Goal: Find specific page/section: Find specific page/section

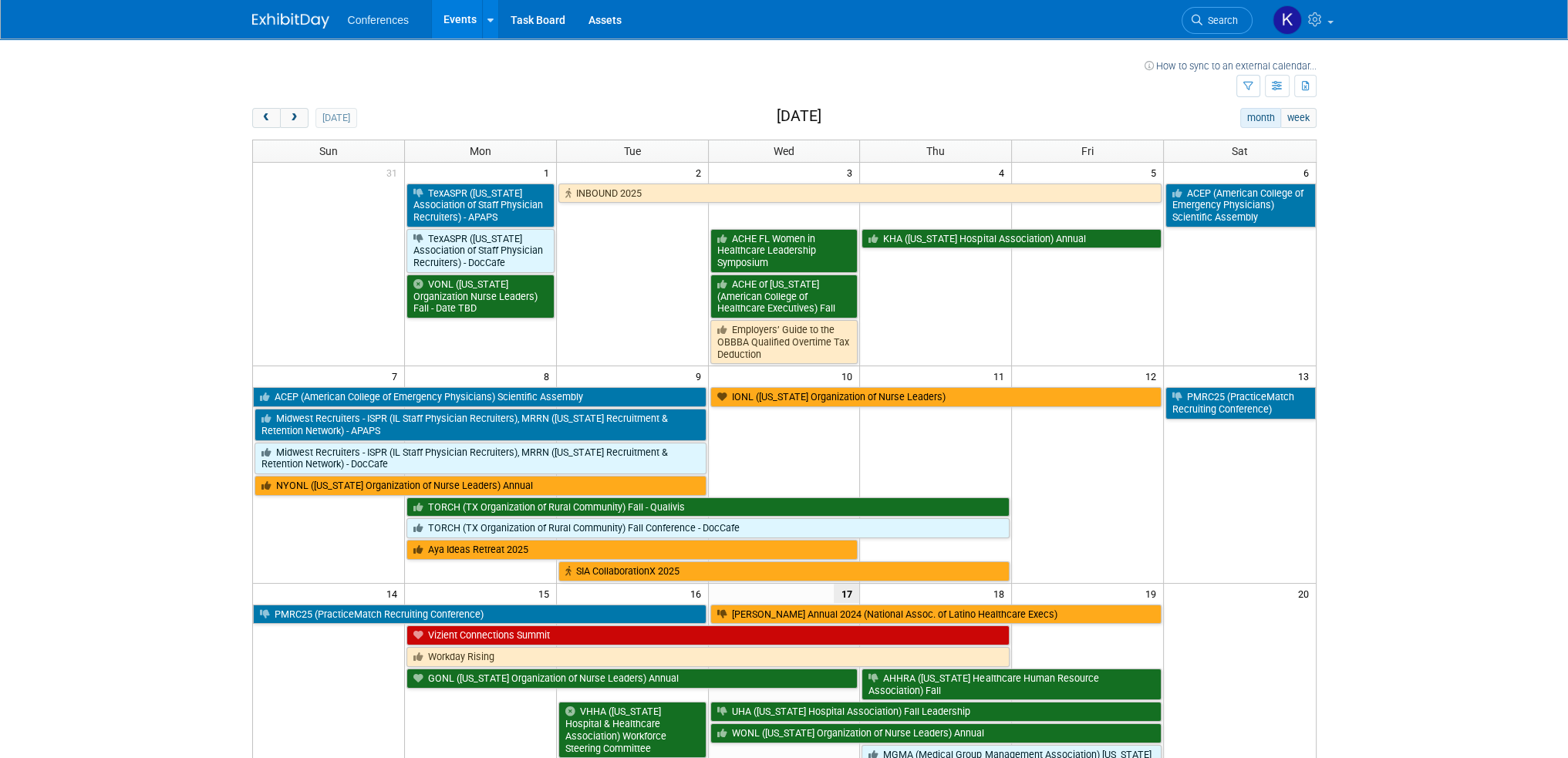
click at [1209, 19] on span "Search" at bounding box center [1220, 20] width 36 height 12
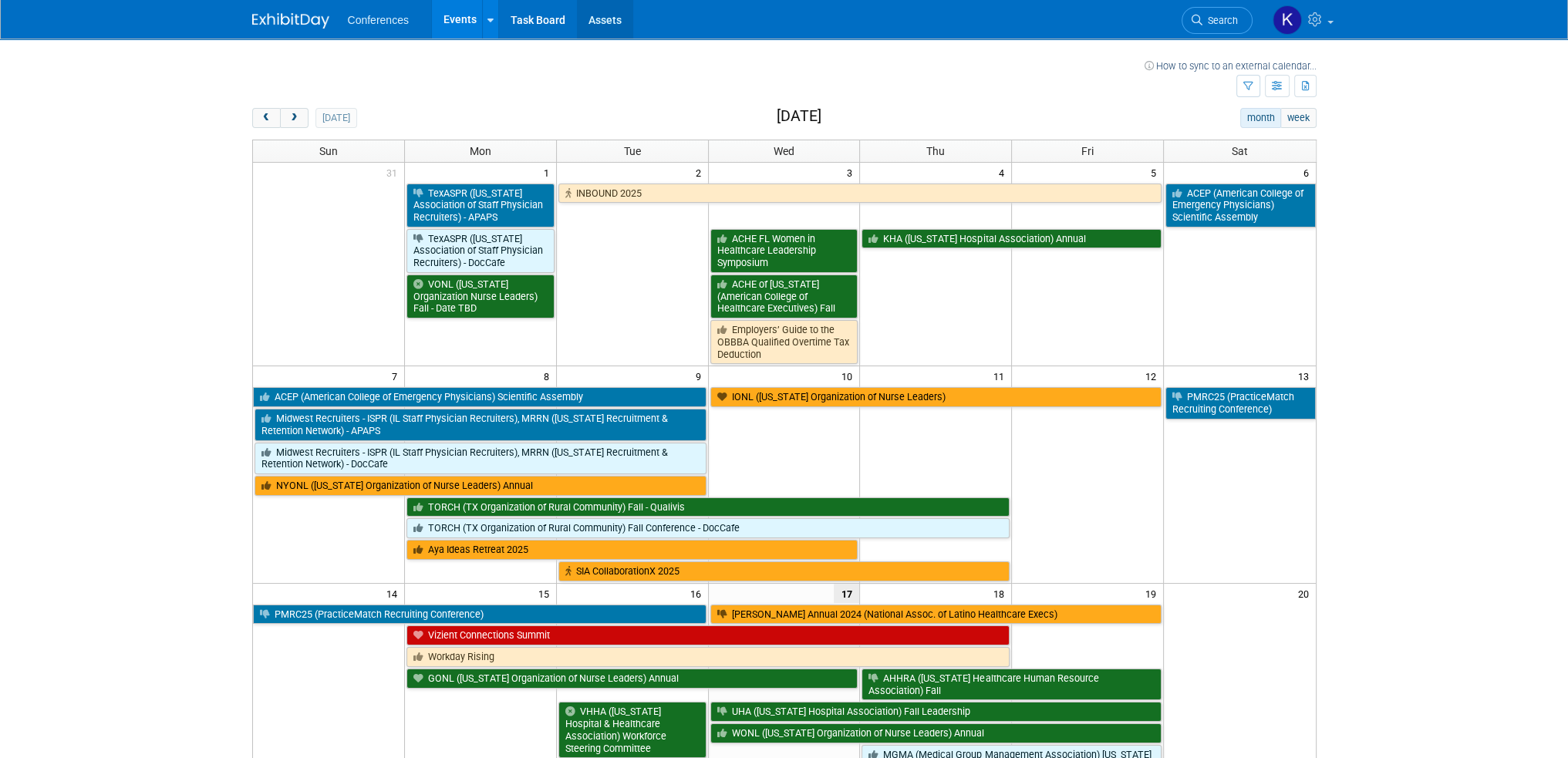
click at [613, 22] on link "Assets" at bounding box center [605, 19] width 57 height 39
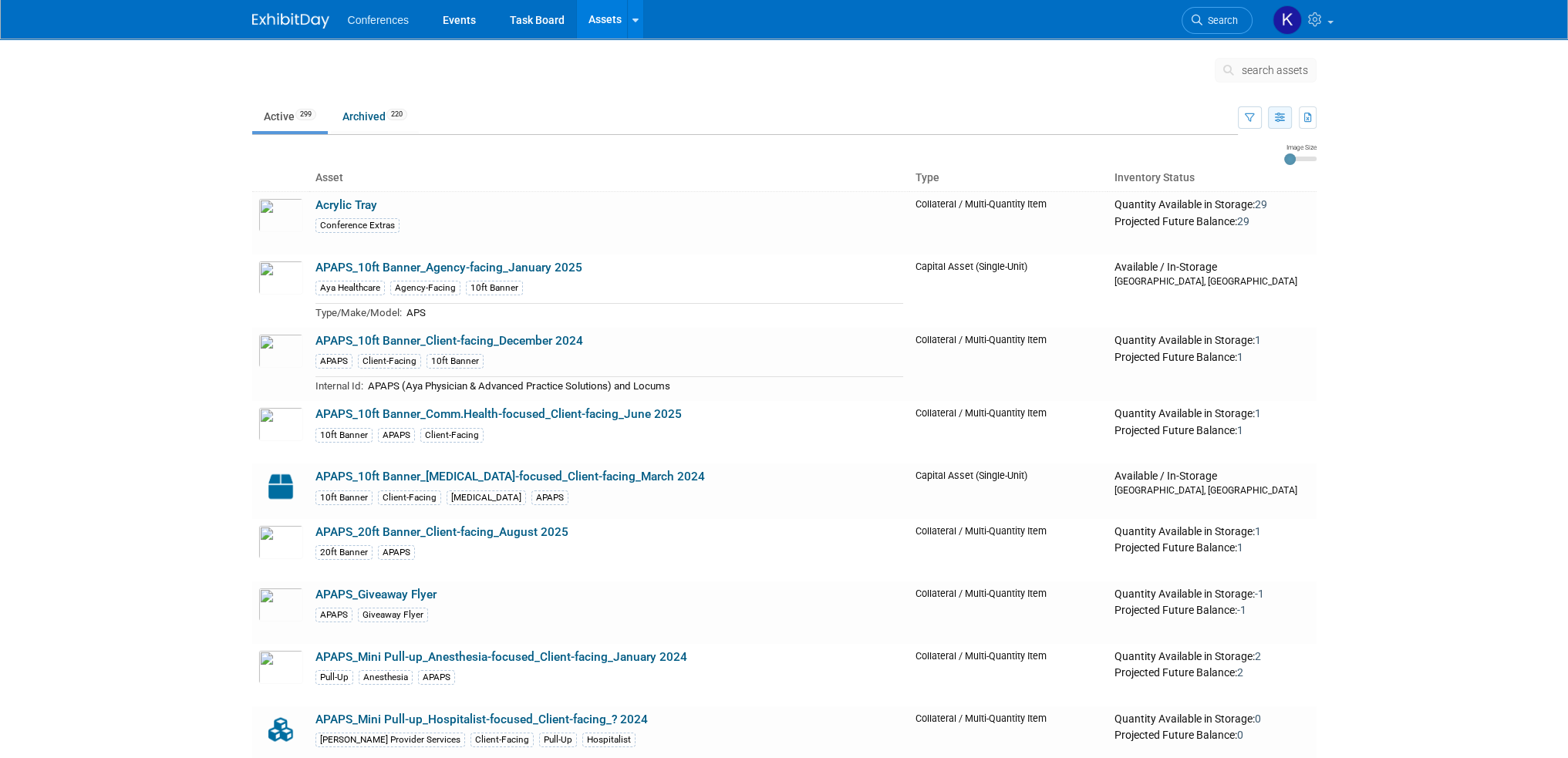
click at [1281, 116] on icon "button" at bounding box center [1280, 118] width 10 height 10
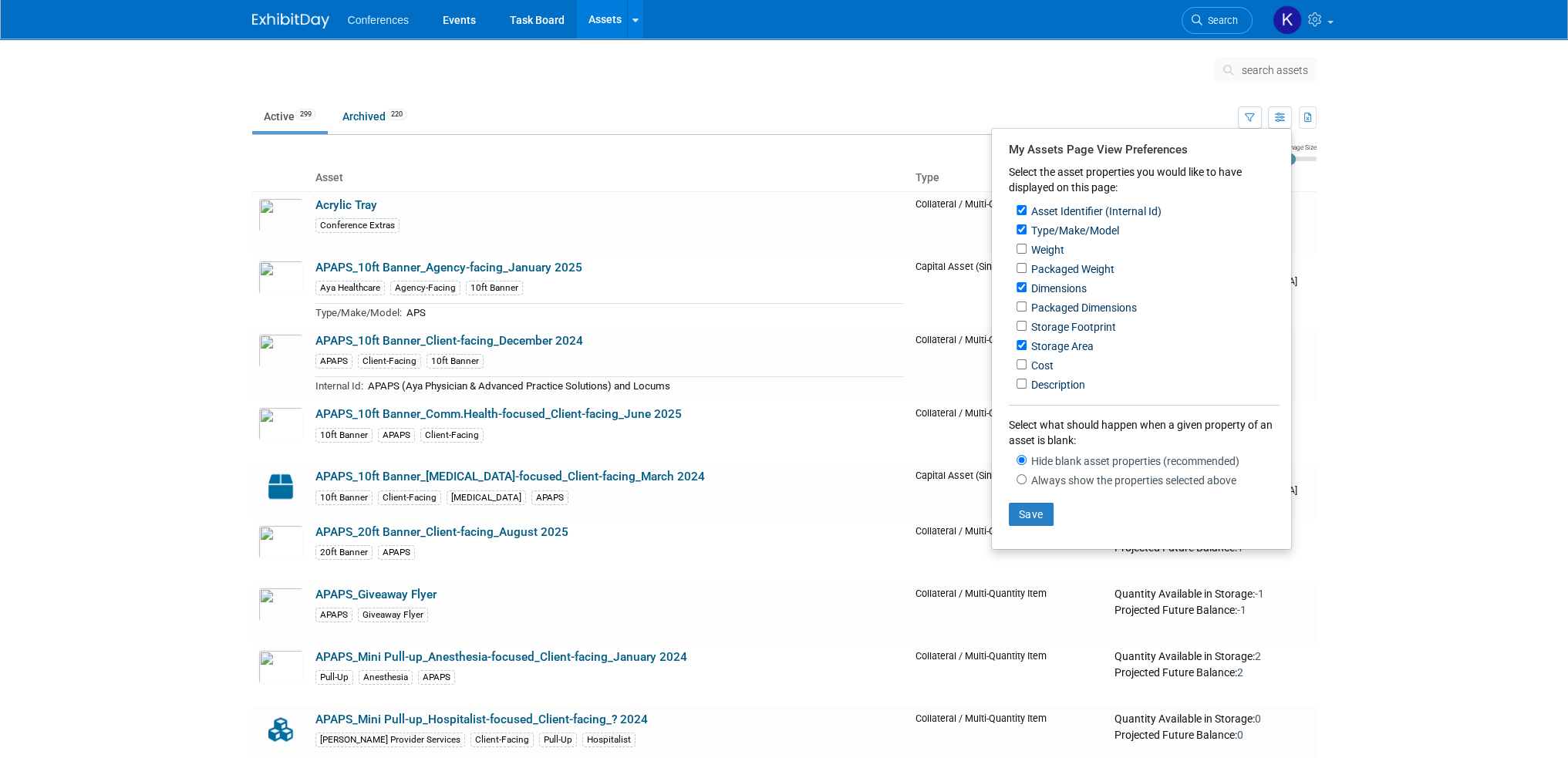
click at [1379, 166] on body "Conferences Events Task Board Assets Search Assets Storage Locations My Account…" at bounding box center [784, 379] width 1568 height 758
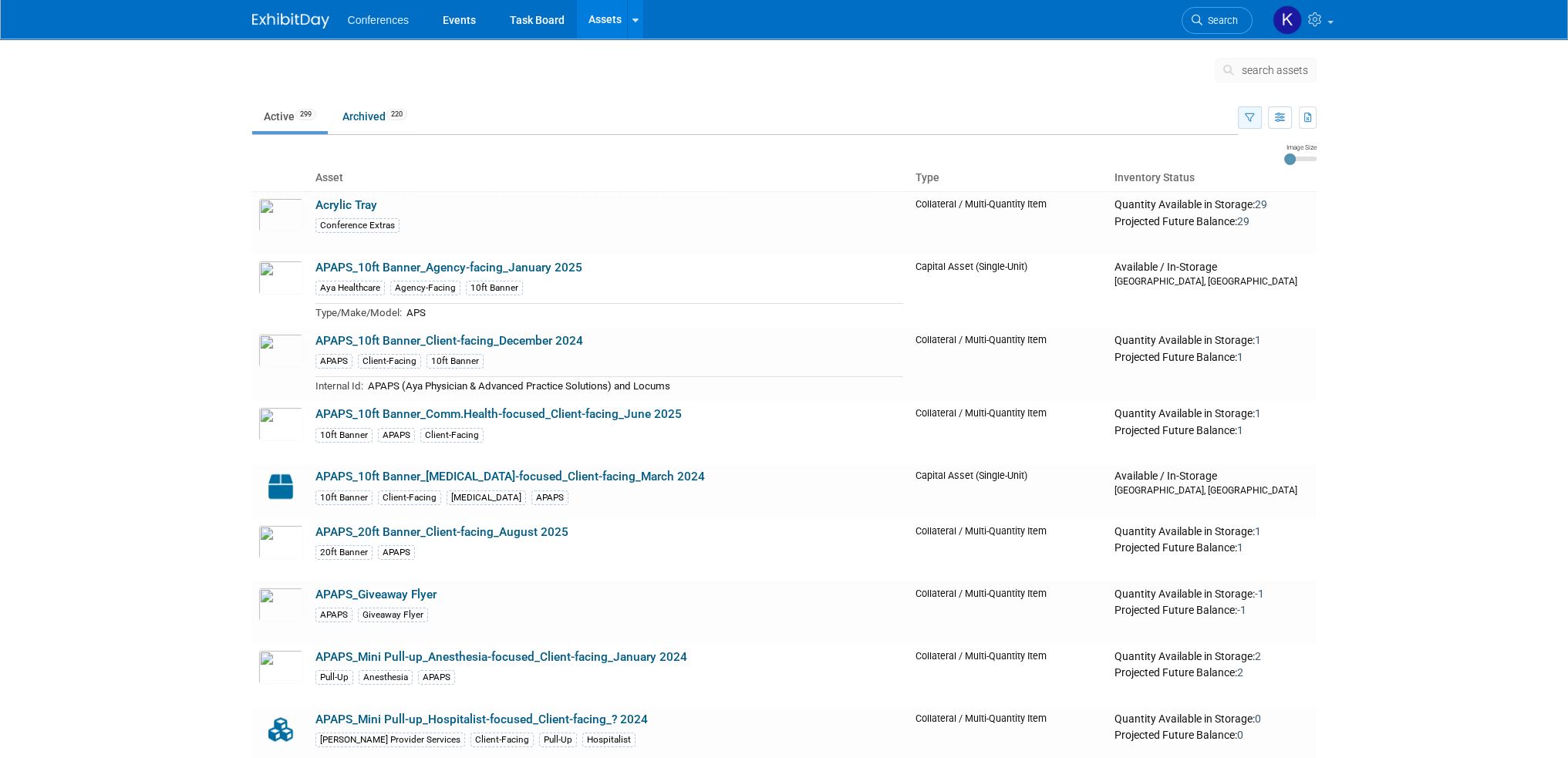
click at [1256, 115] on button "button" at bounding box center [1250, 117] width 24 height 22
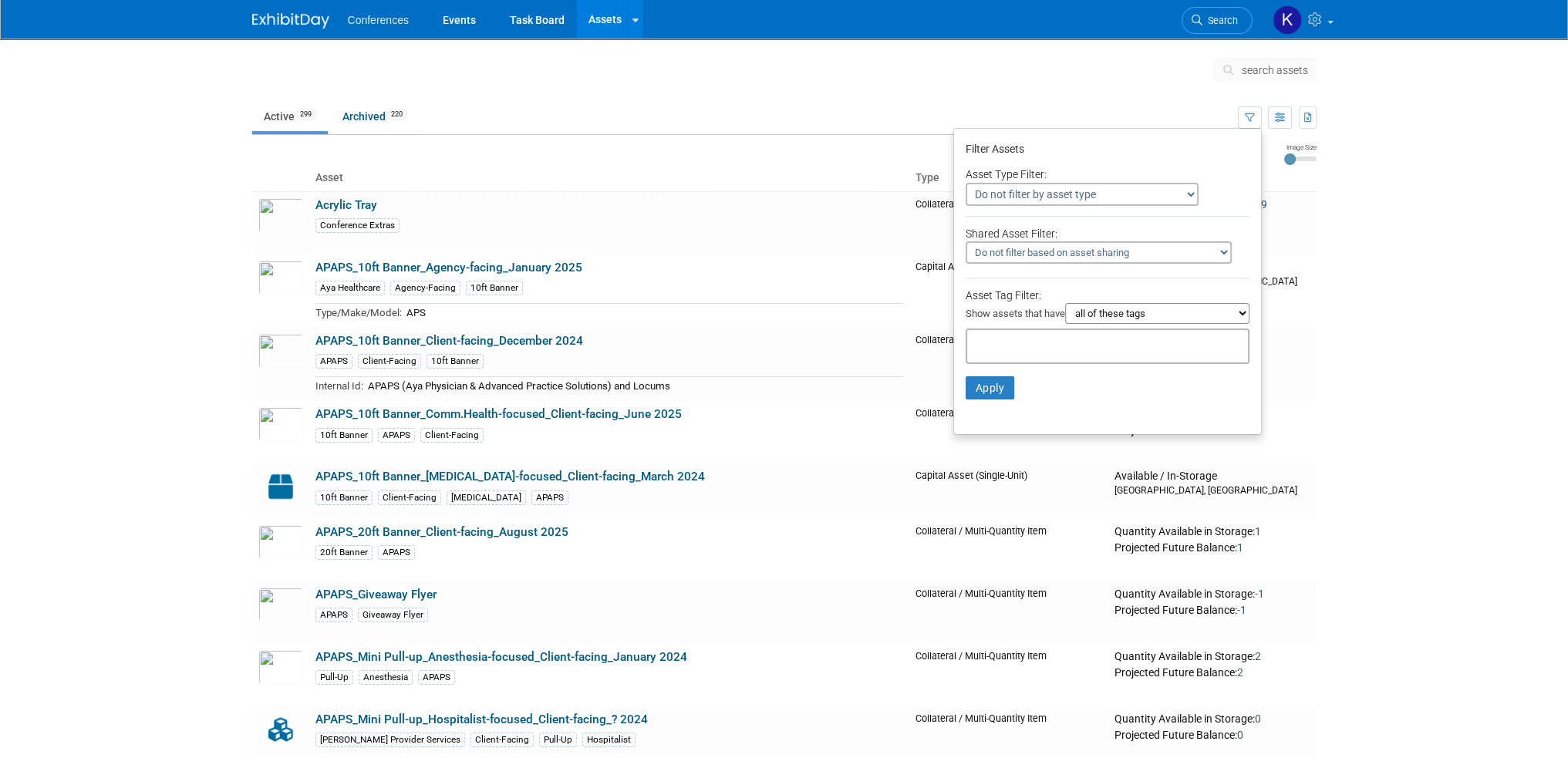
click at [1069, 193] on select "Do not filter by asset type Only show Single-Unit Capital Assets Only show Coll…" at bounding box center [1082, 194] width 233 height 23
click at [1072, 189] on select "Do not filter by asset type Only show Single-Unit Capital Assets Only show Coll…" at bounding box center [1082, 194] width 233 height 23
click at [1120, 310] on select "all of these tags any one of these tags only and exactly these specific tags" at bounding box center [1157, 313] width 184 height 21
click at [1081, 262] on select "Do not filter based on asset sharing Only assets that are shared with other wor…" at bounding box center [1099, 252] width 266 height 22
drag, startPoint x: 1315, startPoint y: 273, endPoint x: 1342, endPoint y: 248, distance: 36.8
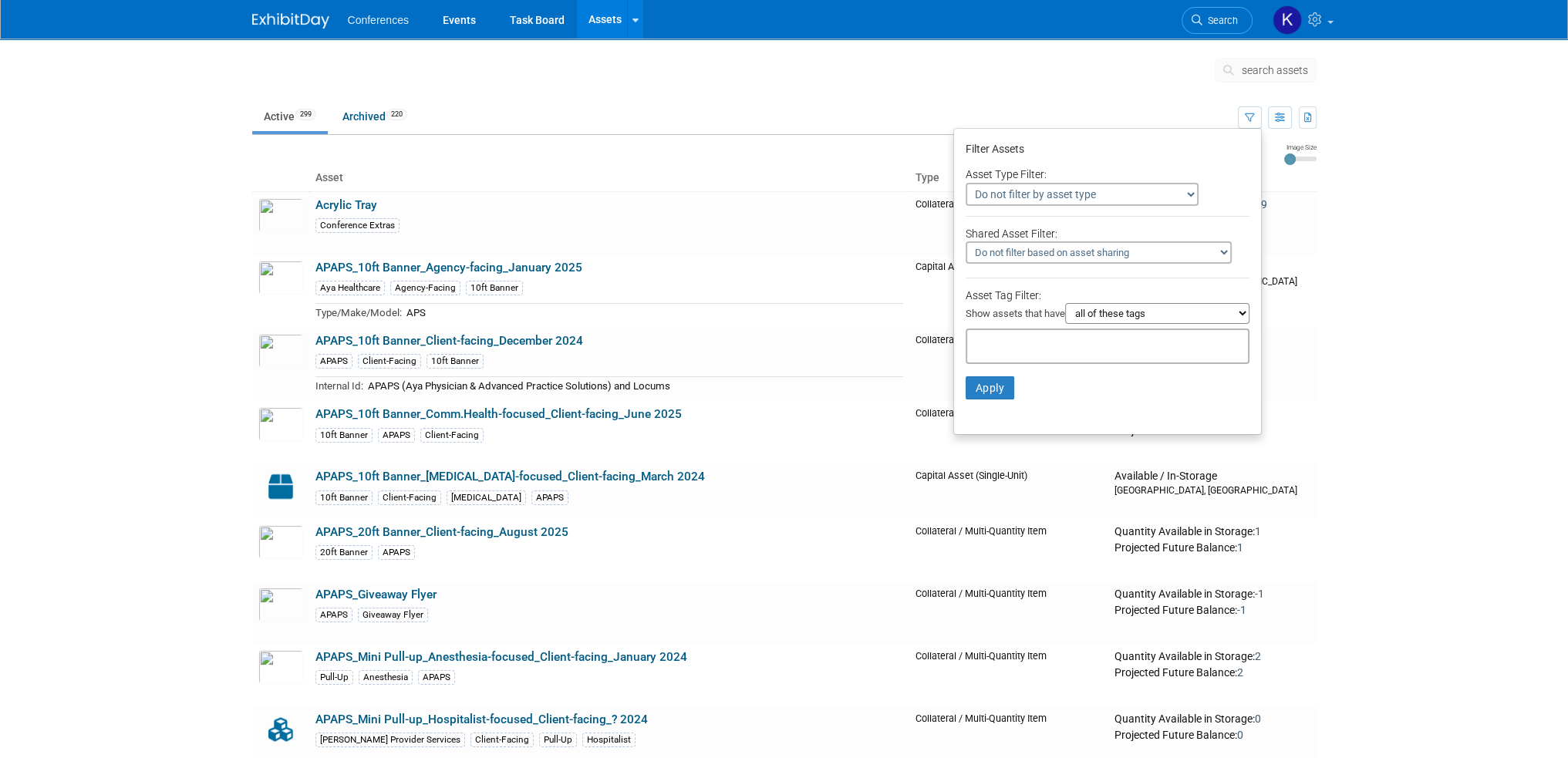
click at [1315, 273] on td "Available / In-Storage San Diego, CA" at bounding box center [1212, 291] width 208 height 74
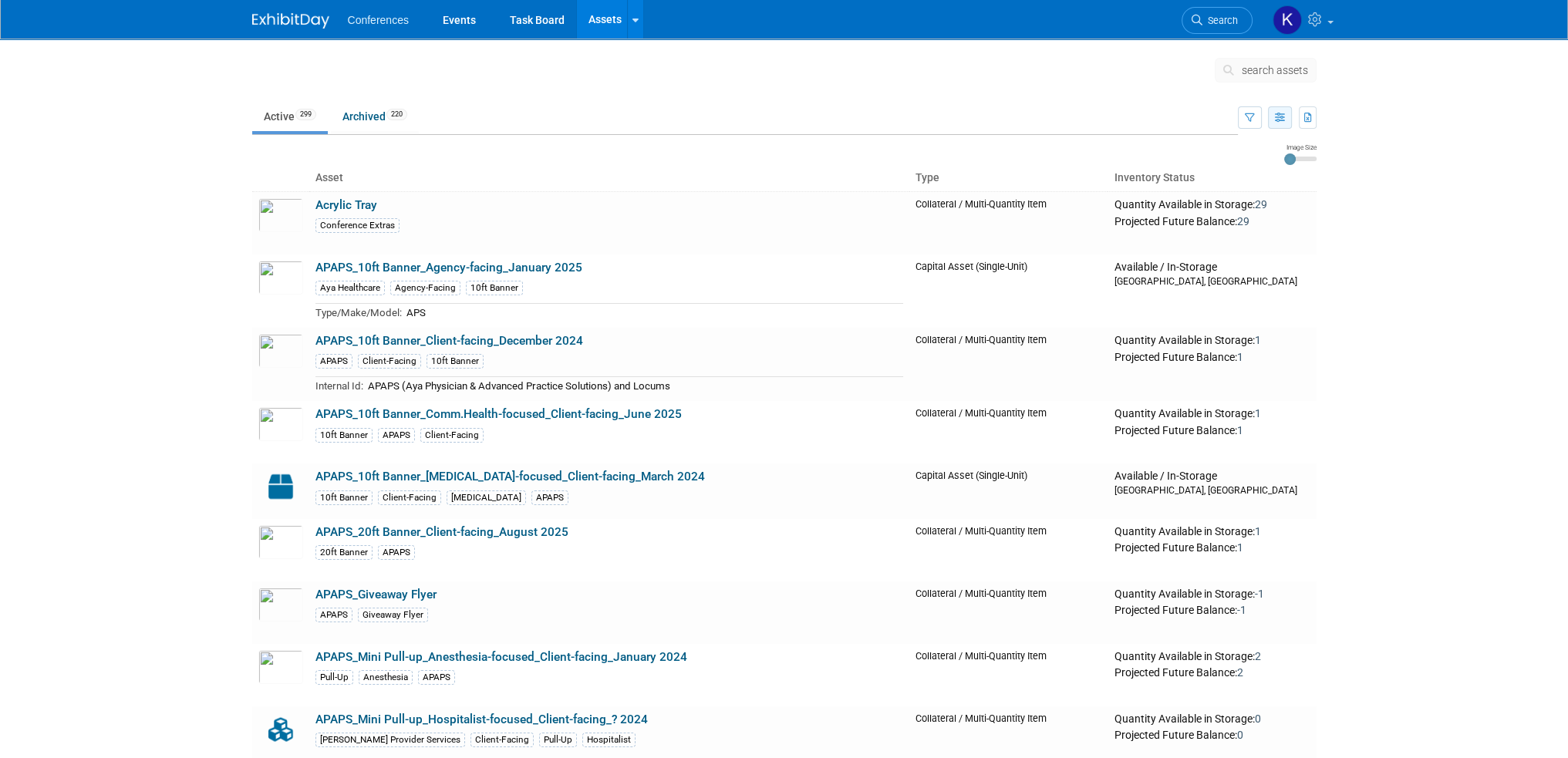
click at [1277, 121] on icon "button" at bounding box center [1280, 118] width 10 height 10
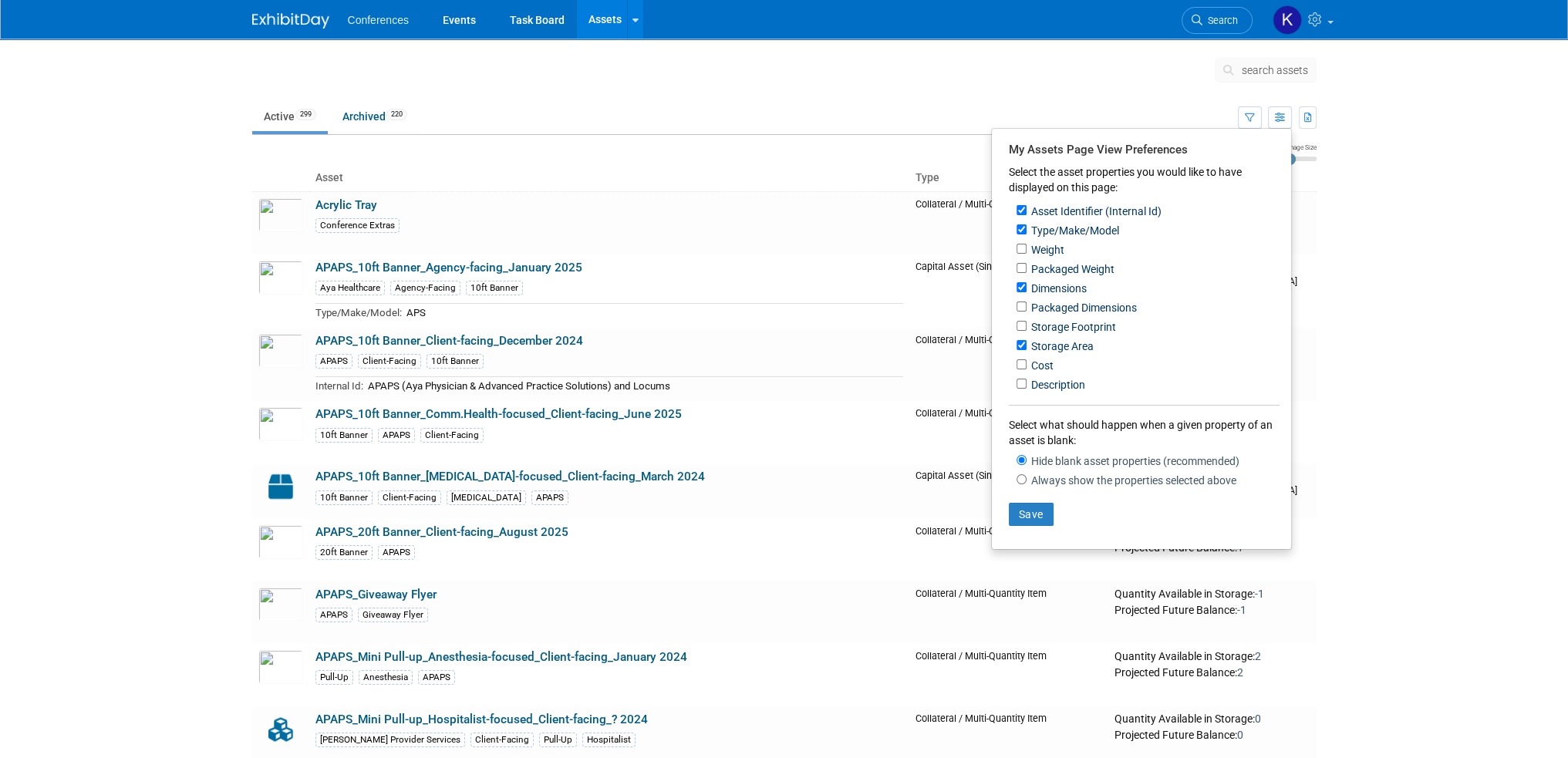
click at [1407, 253] on body "Conferences Events Task Board Assets Search Assets Storage Locations My Account…" at bounding box center [784, 379] width 1568 height 758
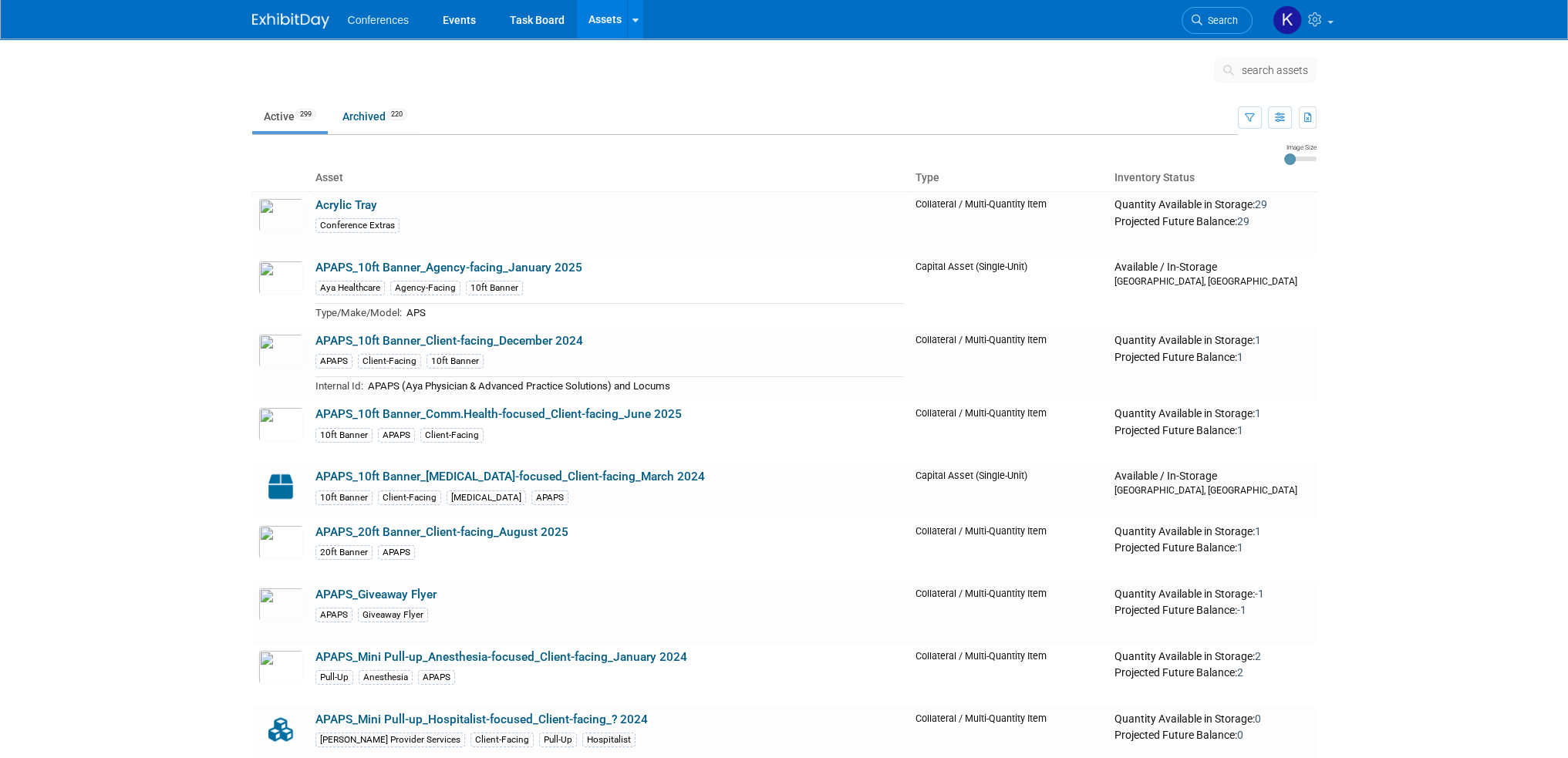
click at [1282, 76] on span "search assets" at bounding box center [1275, 70] width 67 height 12
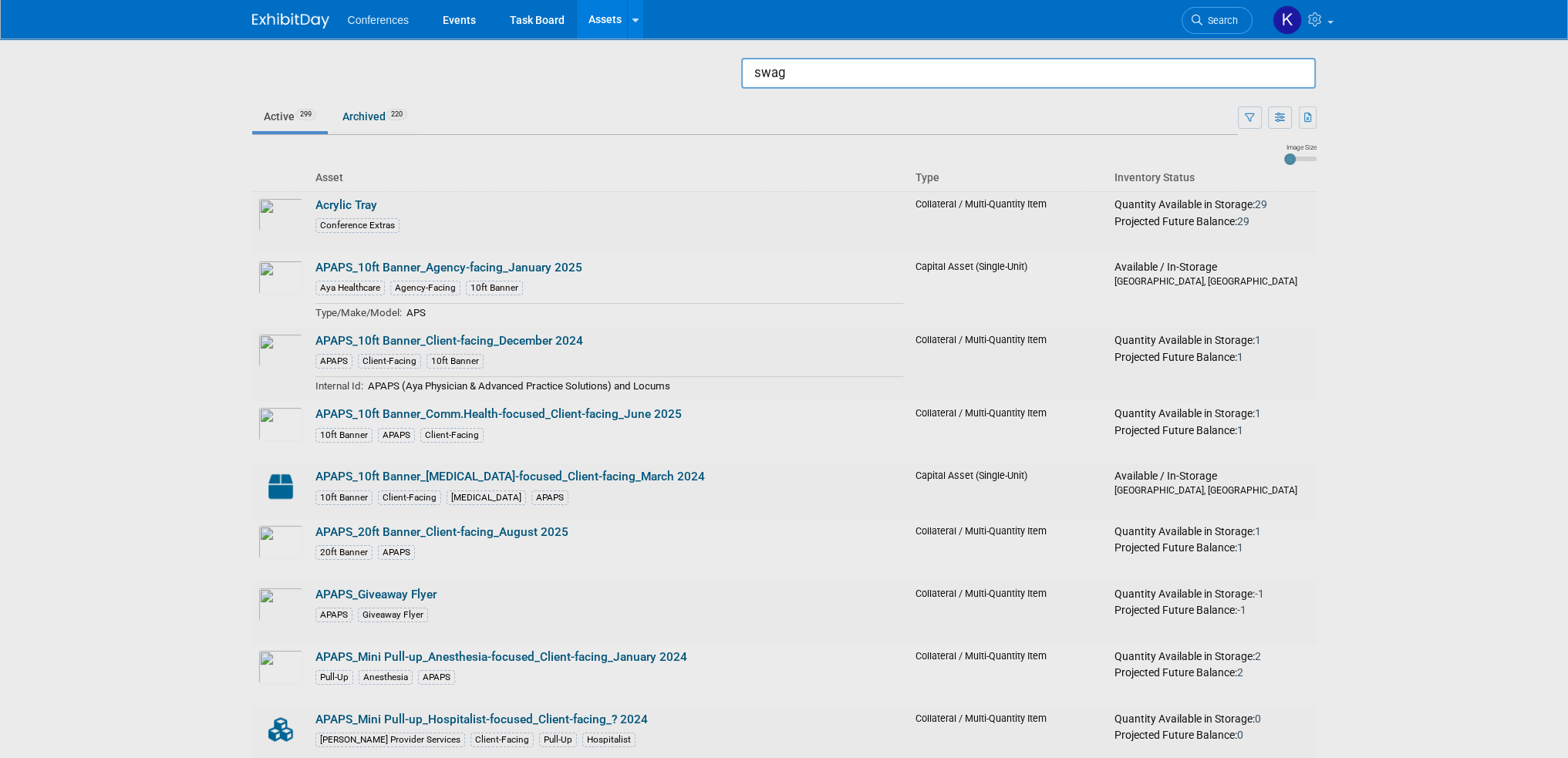
type input "swag"
click at [785, 150] on div at bounding box center [785, 379] width 0 height 758
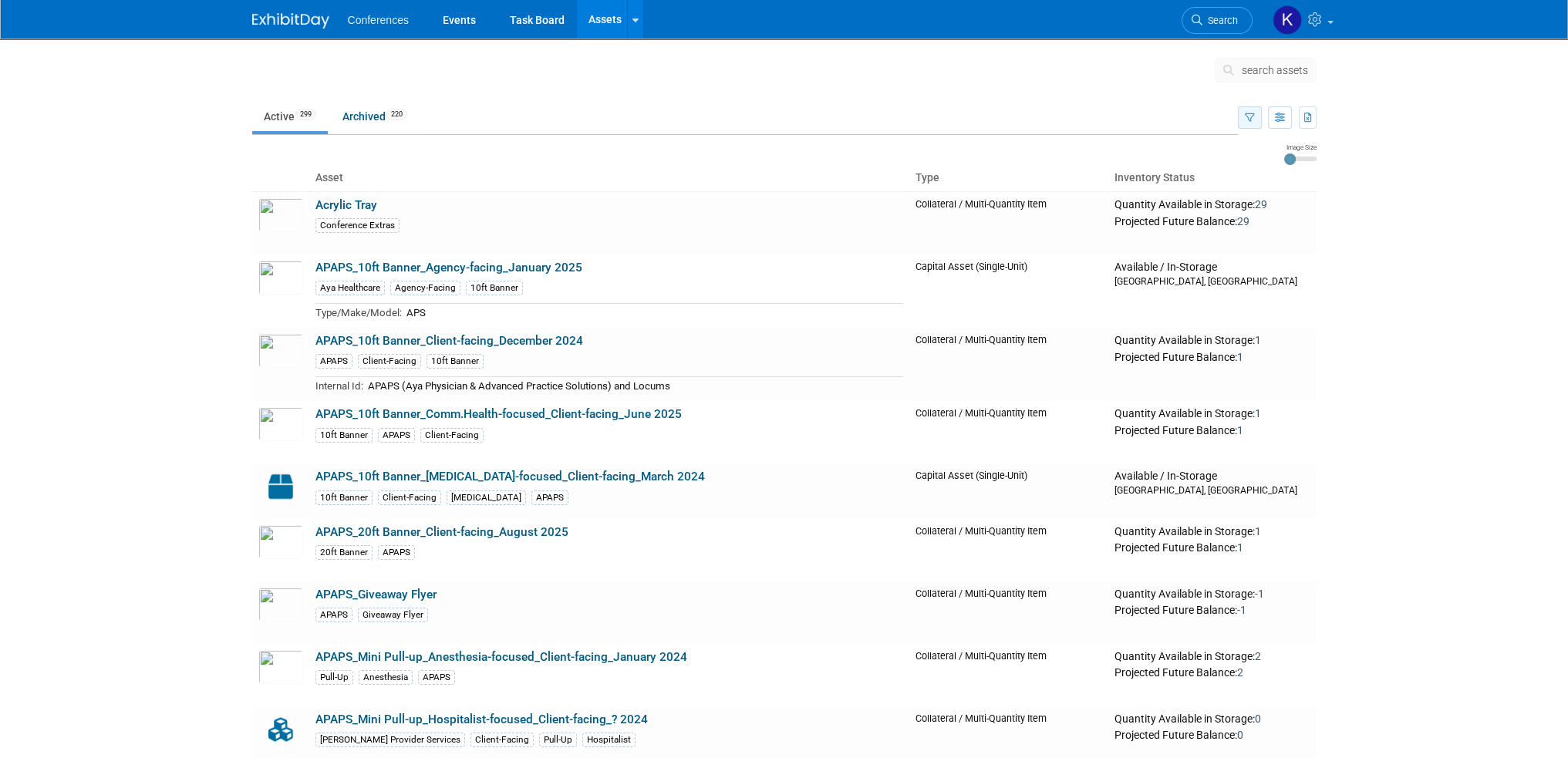
click at [1251, 121] on icon "button" at bounding box center [1250, 118] width 10 height 10
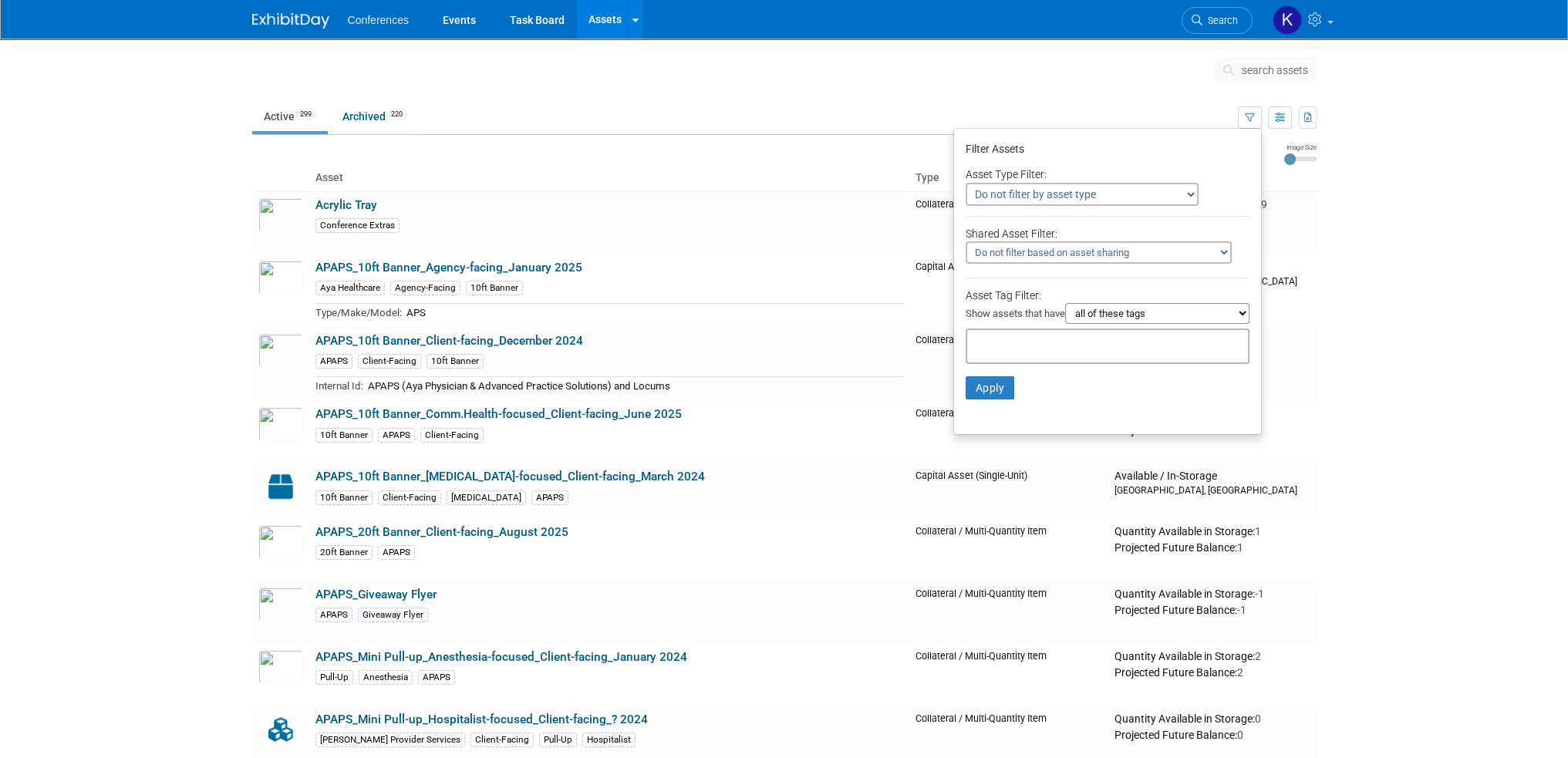
click at [1123, 310] on select "all of these tags any one of these tags only and exactly these specific tags" at bounding box center [1157, 313] width 184 height 21
click at [1065, 303] on select "all of these tags any one of these tags only and exactly these specific tags" at bounding box center [1157, 313] width 184 height 21
click at [1038, 338] on input "text" at bounding box center [1035, 344] width 123 height 15
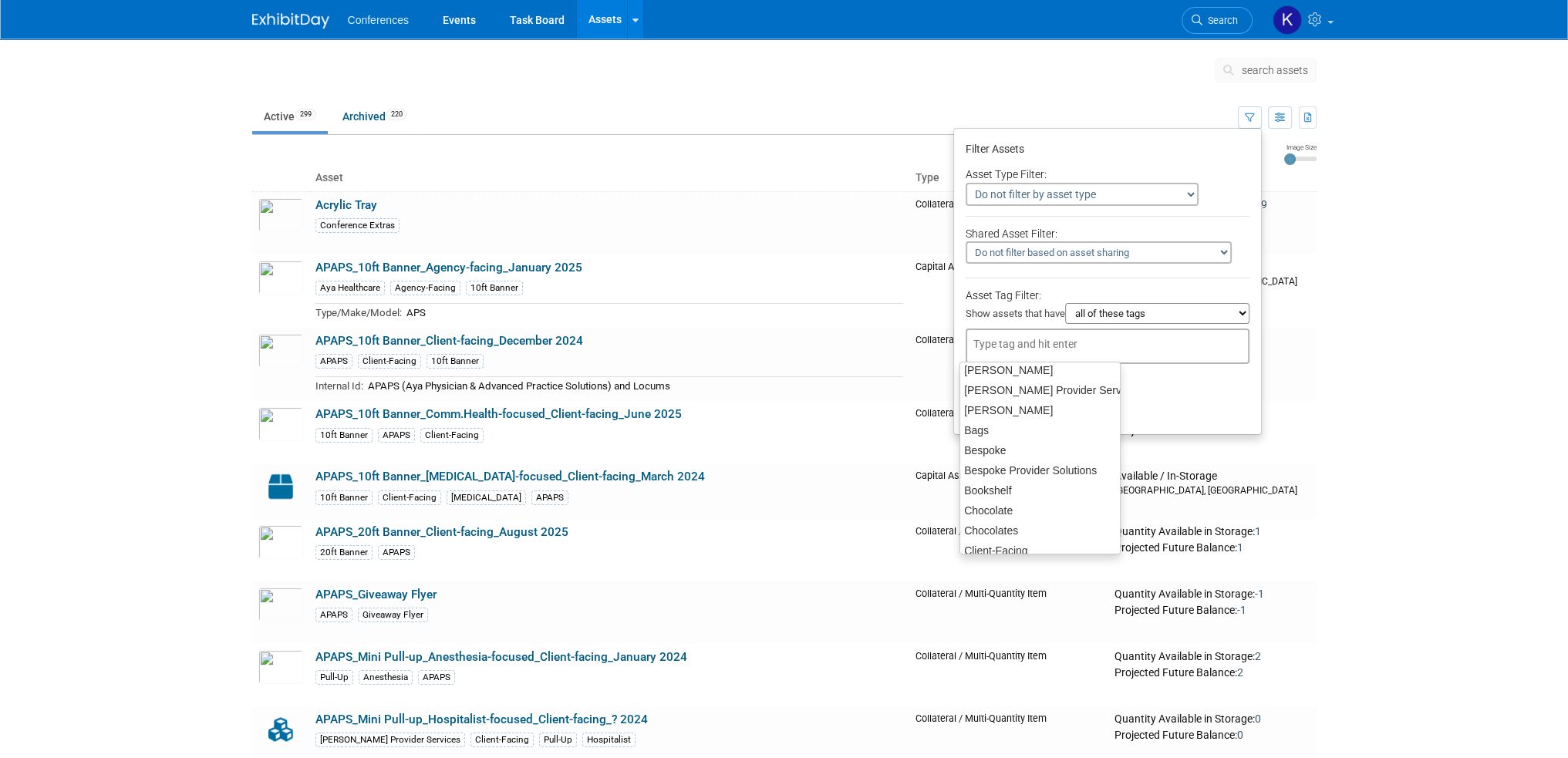
scroll to position [258, 0]
click at [1043, 403] on div "Aya Swag" at bounding box center [1040, 400] width 161 height 22
type input "Aya Swag"
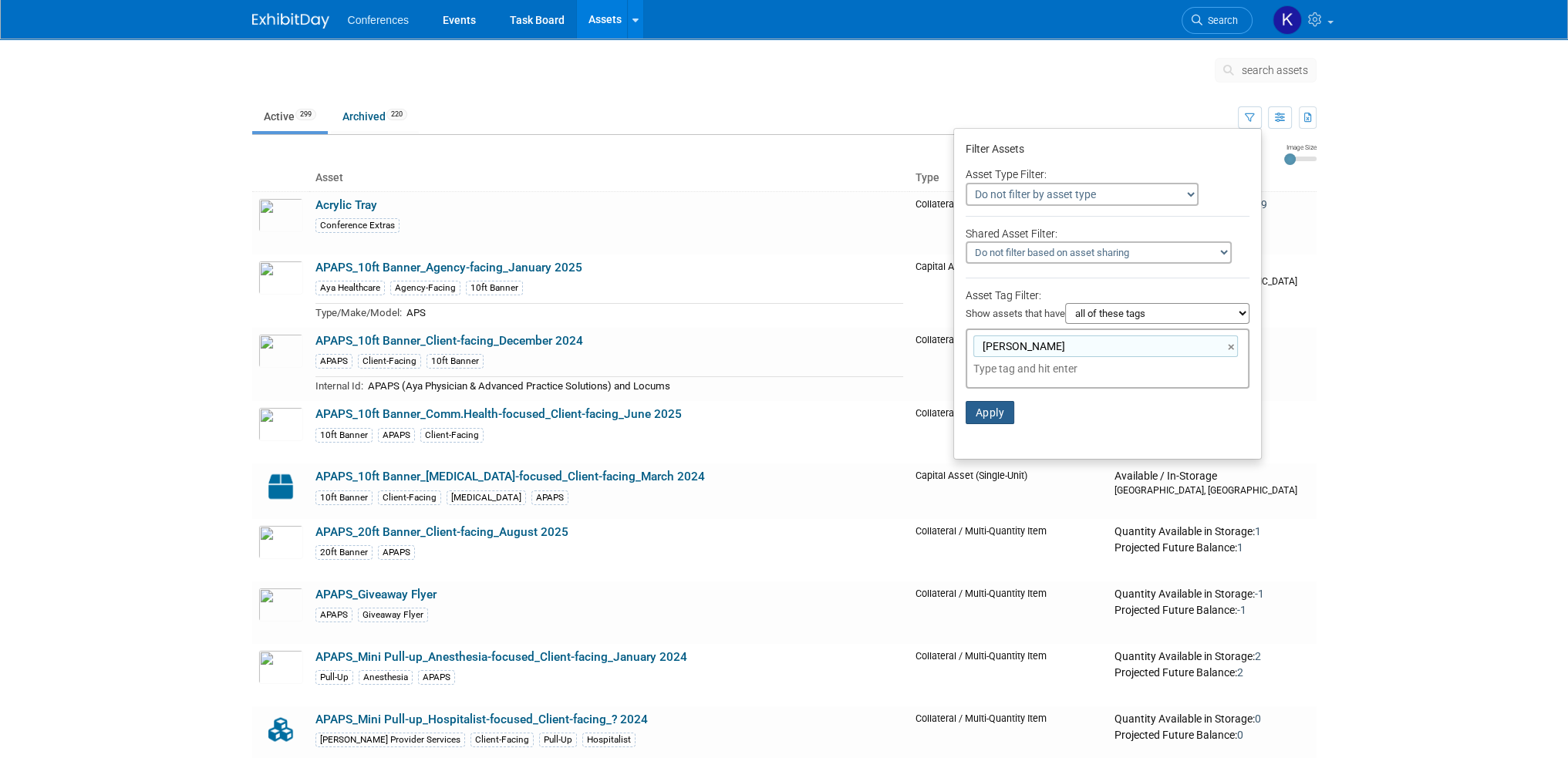
click at [996, 406] on button "Apply" at bounding box center [991, 413] width 50 height 23
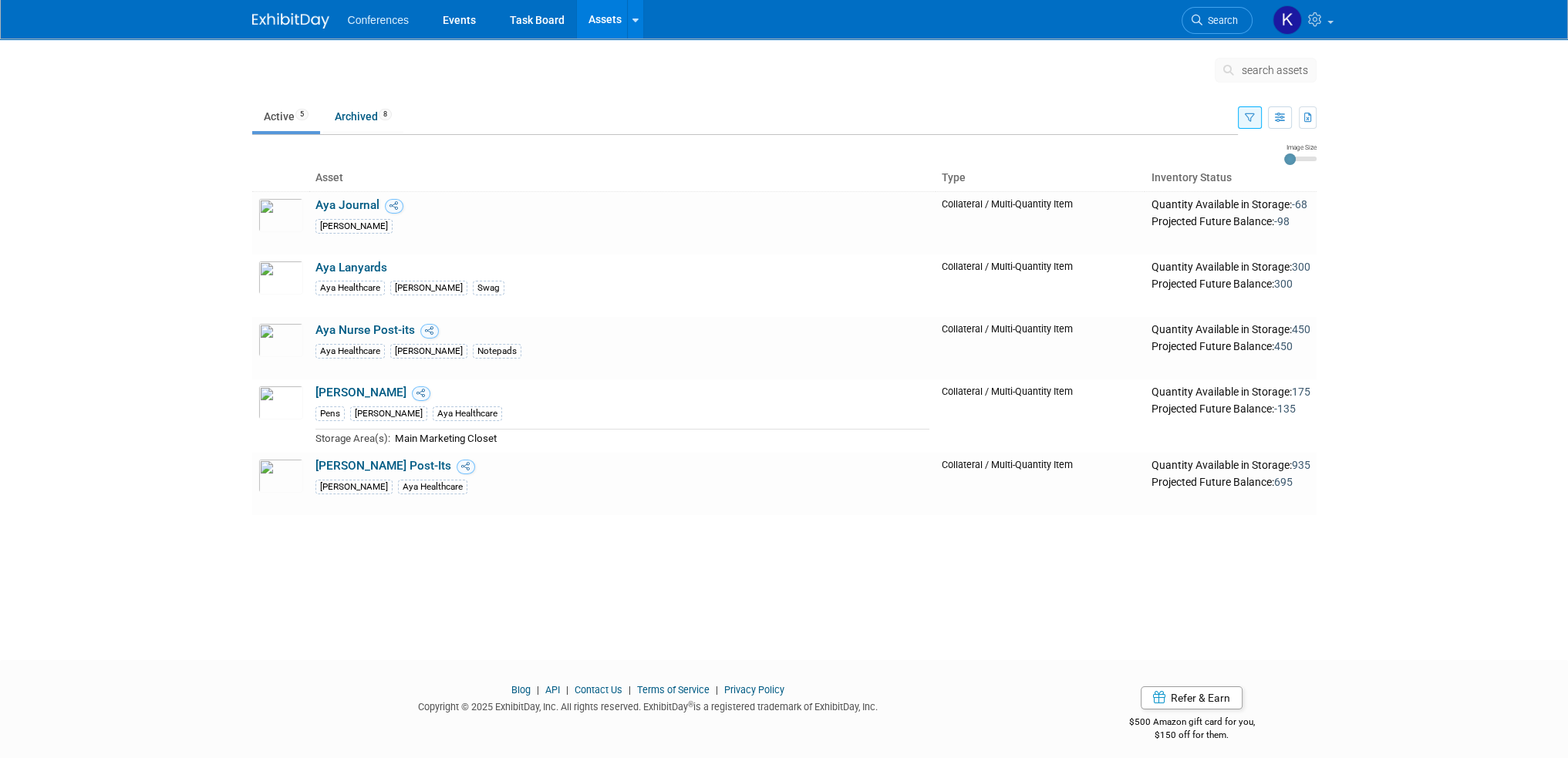
click at [1251, 119] on icon "button" at bounding box center [1250, 118] width 10 height 10
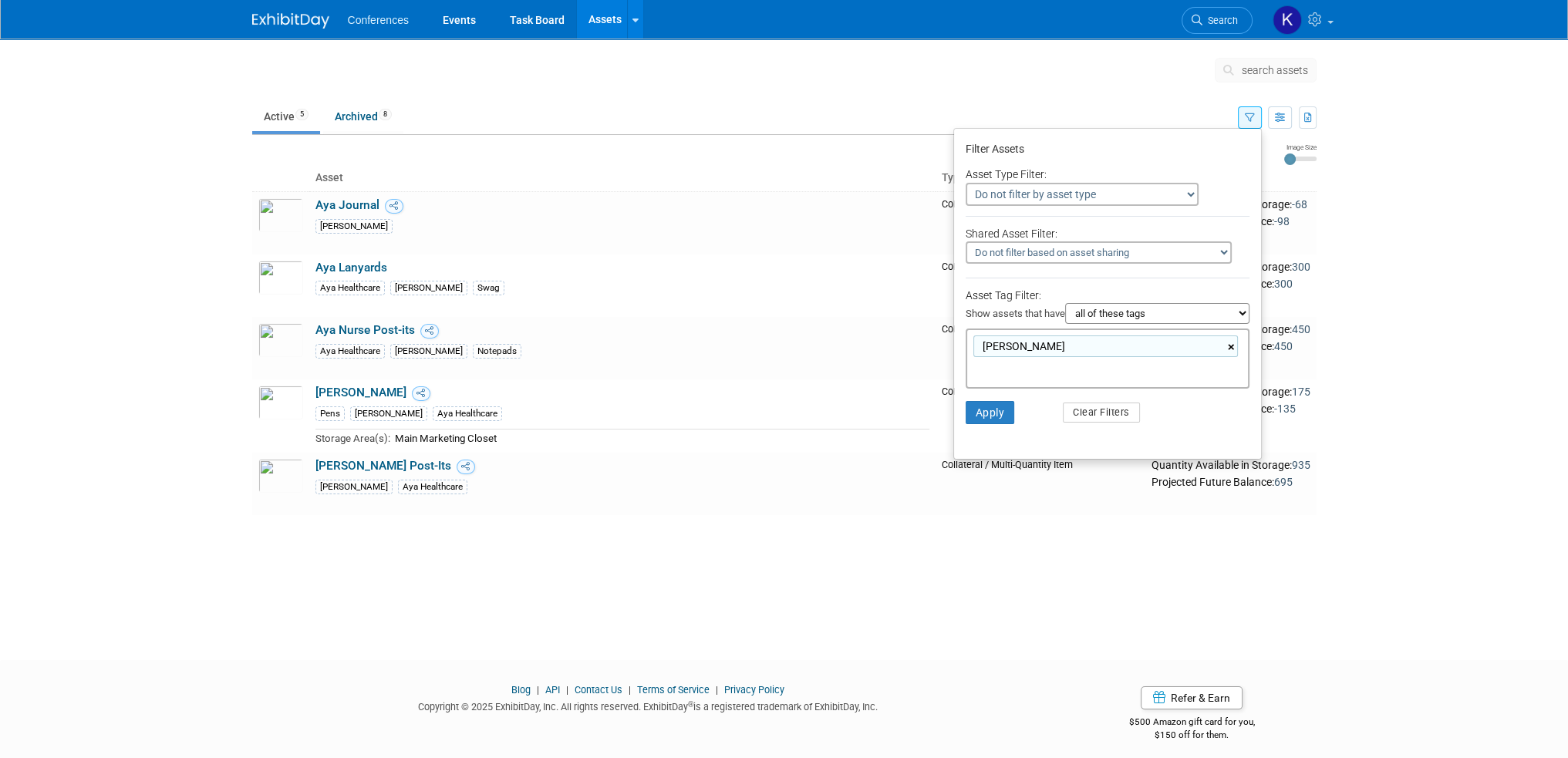
click at [1230, 340] on link "×" at bounding box center [1233, 347] width 10 height 18
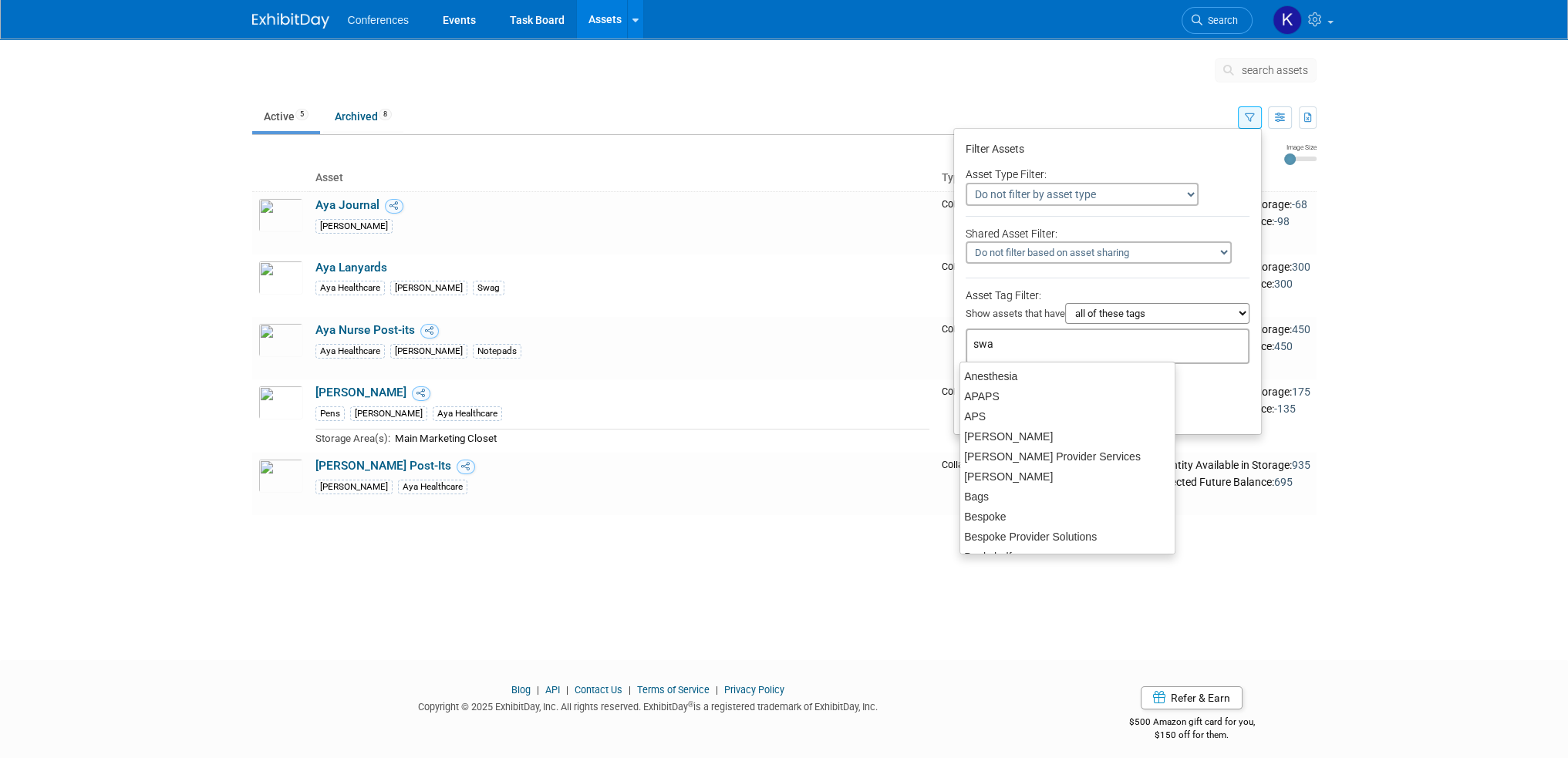
type input "swag"
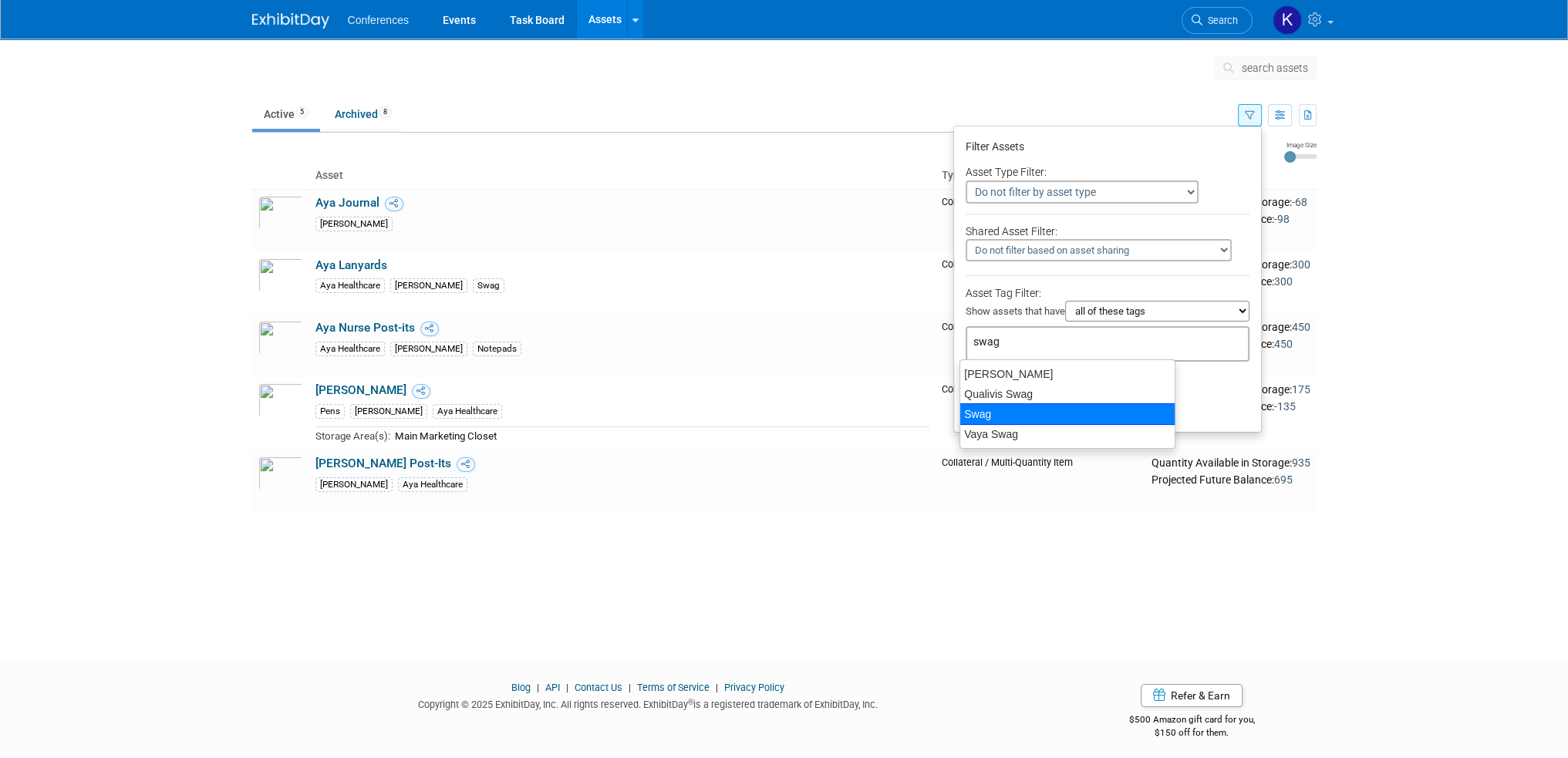
scroll to position [9, 0]
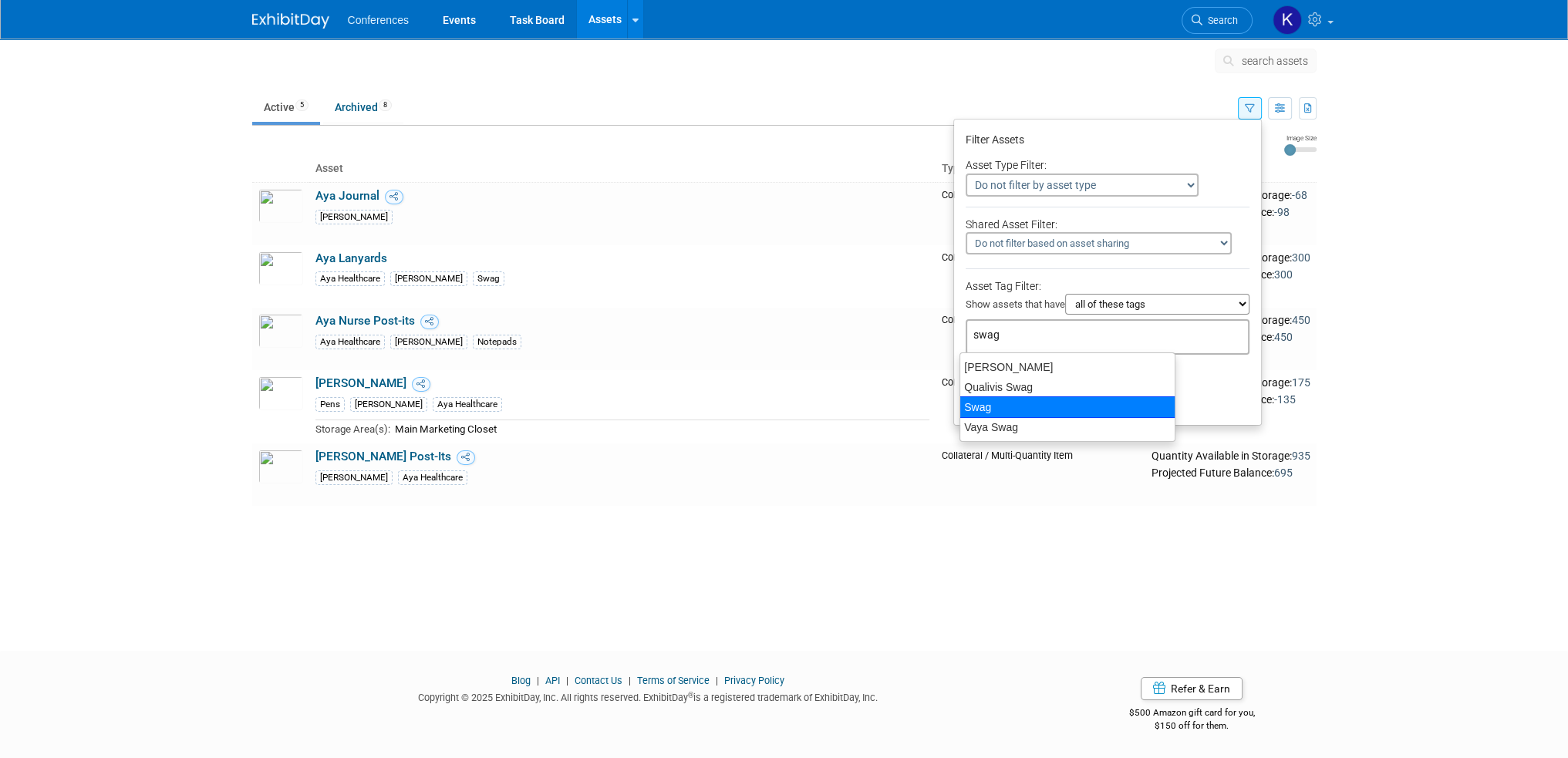
click at [1037, 398] on div "Swag" at bounding box center [1068, 407] width 216 height 22
type input "Swag"
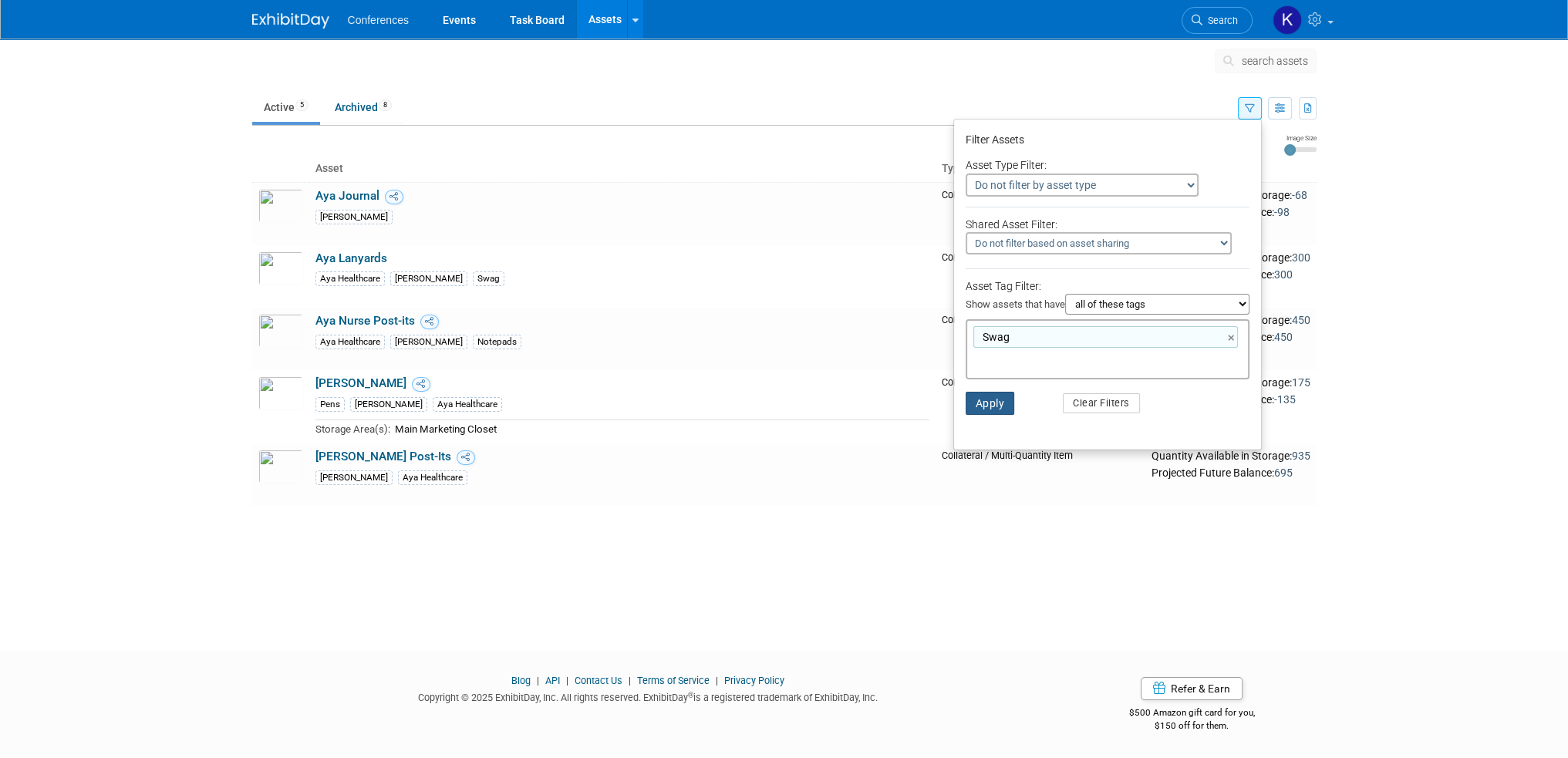
click at [992, 406] on button "Apply" at bounding box center [991, 403] width 50 height 23
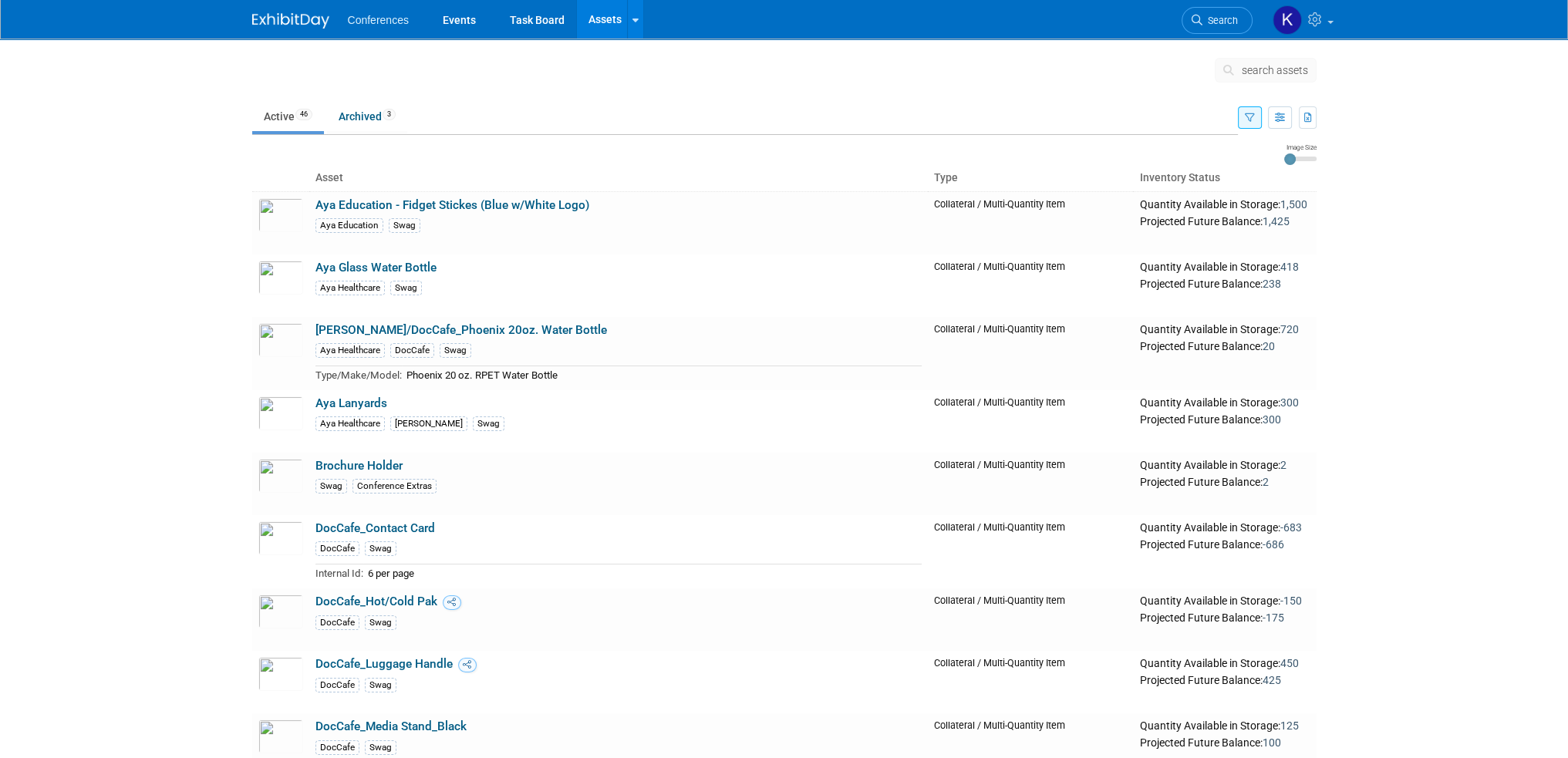
drag, startPoint x: 374, startPoint y: 266, endPoint x: 509, endPoint y: 259, distance: 135.2
click at [374, 266] on link "Aya Glass Water Bottle" at bounding box center [376, 268] width 121 height 14
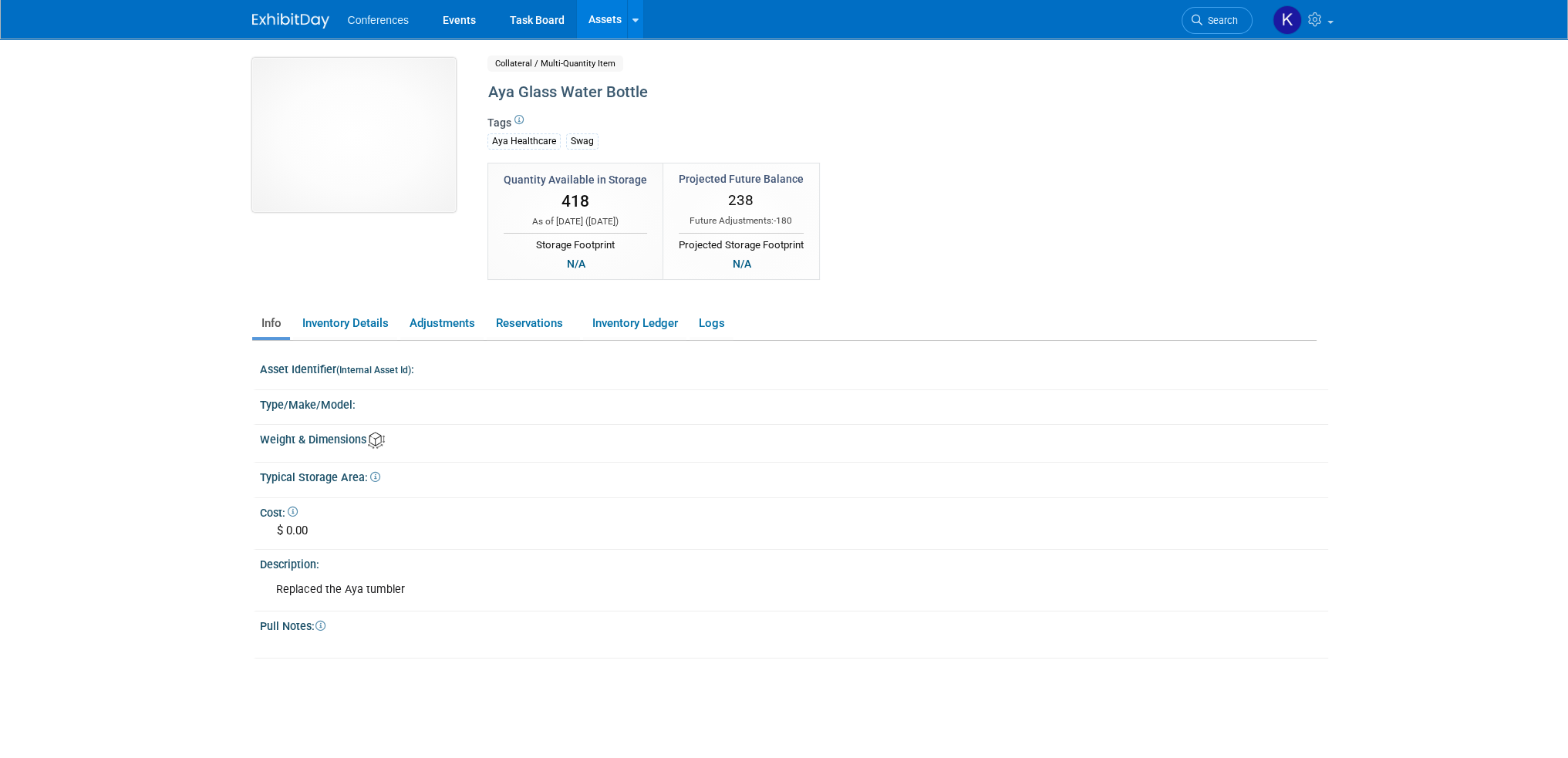
click at [364, 141] on img at bounding box center [354, 135] width 204 height 154
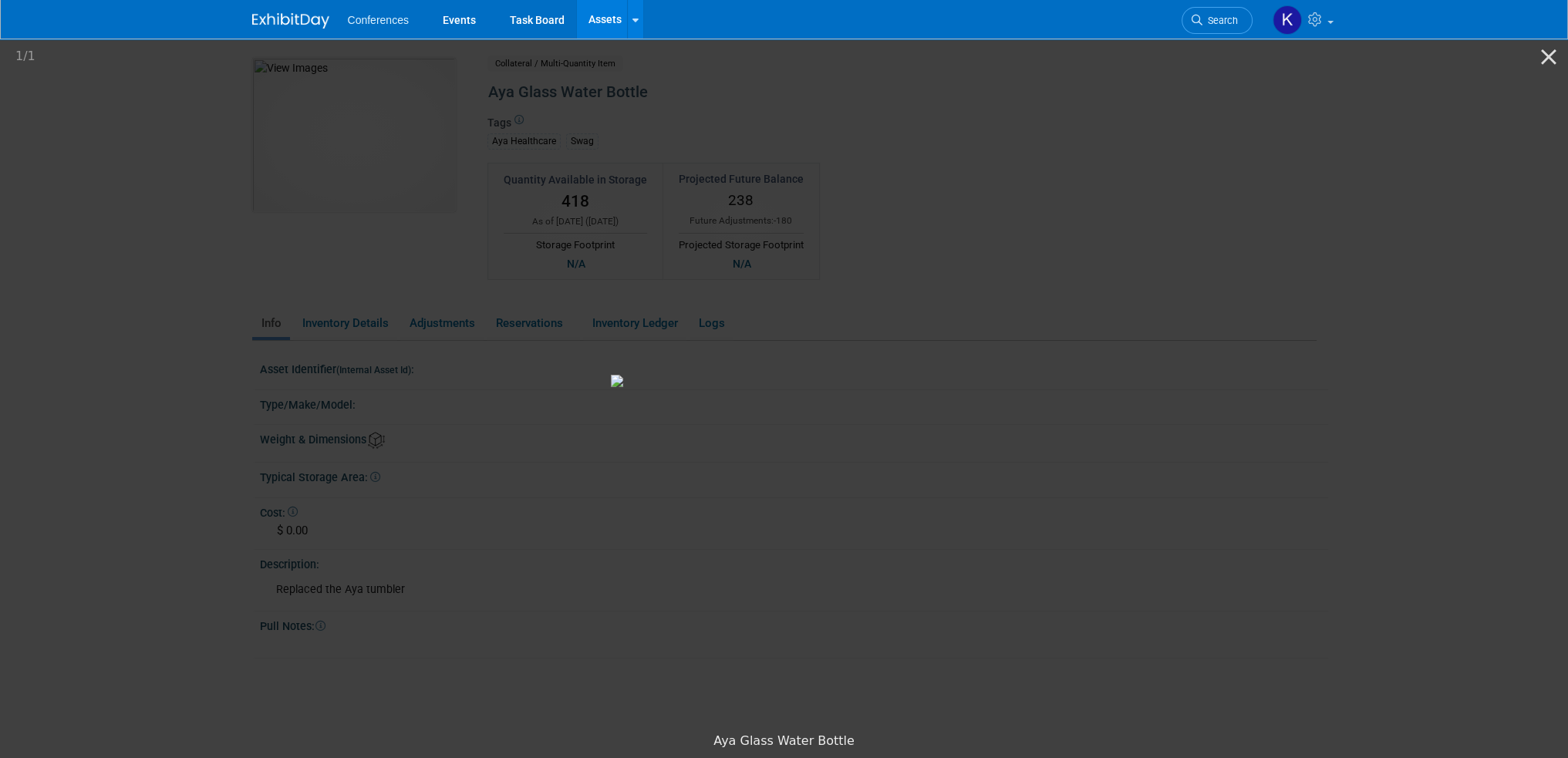
click at [1345, 287] on picture at bounding box center [784, 380] width 1568 height 688
click at [1555, 62] on button "Close gallery" at bounding box center [1549, 57] width 39 height 36
